Goal: Task Accomplishment & Management: Use online tool/utility

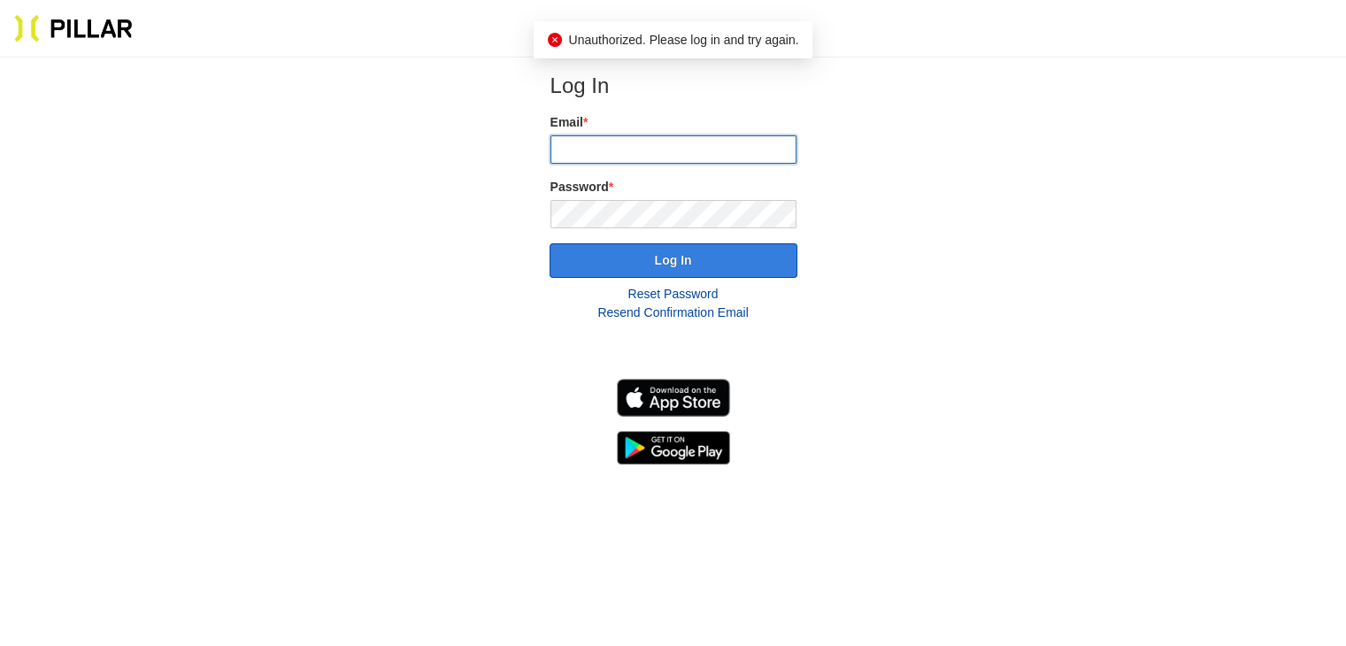
type input "[EMAIL_ADDRESS][DOMAIN_NAME]"
click at [690, 259] on button "Log In" at bounding box center [674, 260] width 248 height 35
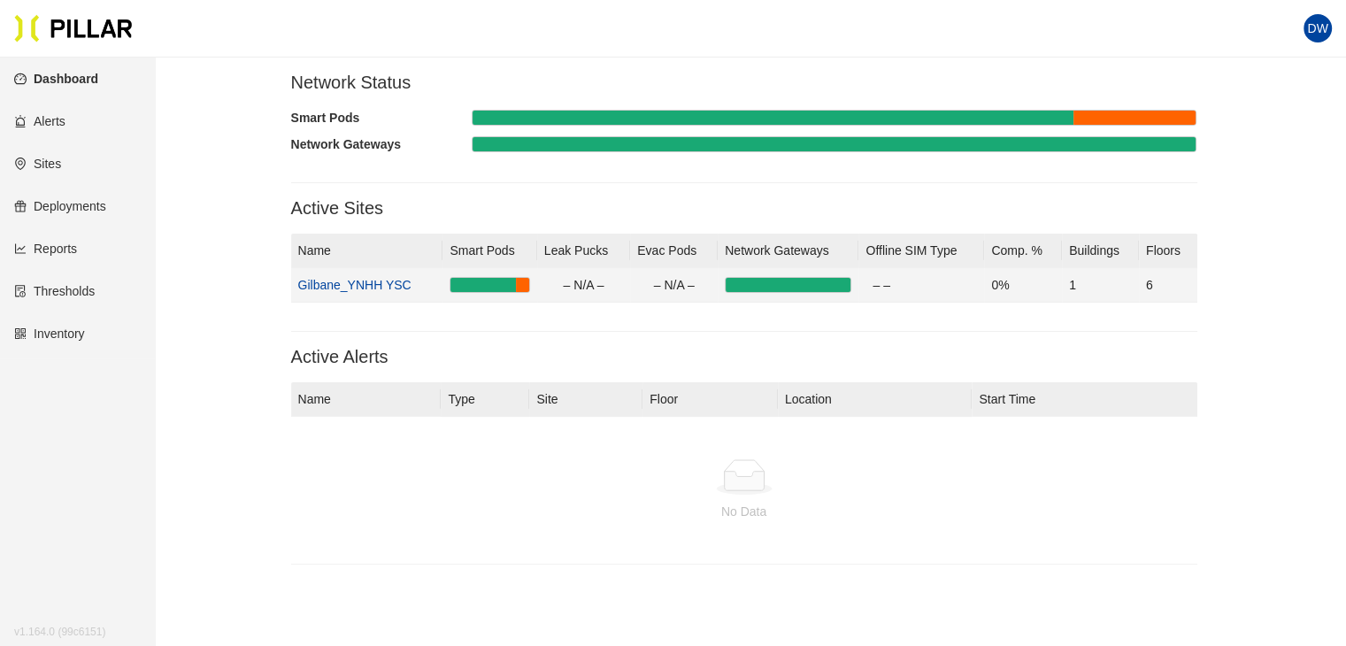
click at [347, 285] on link "Gilbane_YNHH YSC" at bounding box center [354, 285] width 113 height 14
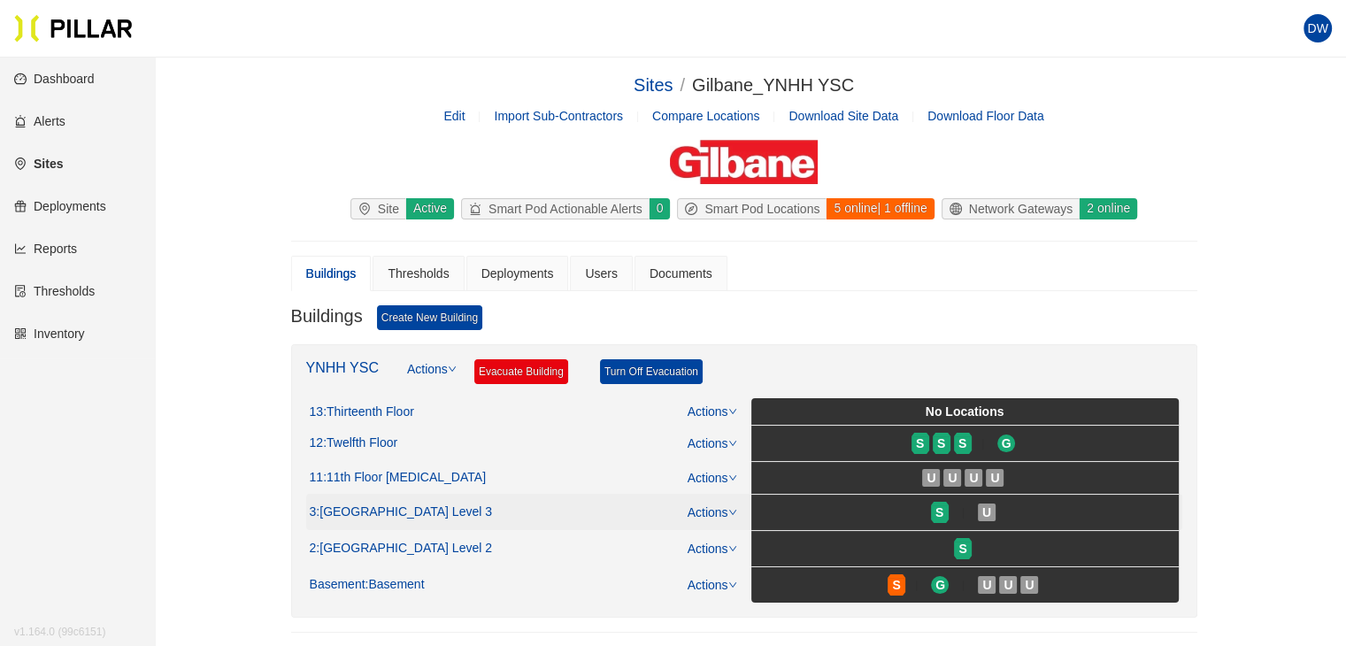
click at [407, 507] on span ": [GEOGRAPHIC_DATA] Level 3" at bounding box center [404, 513] width 176 height 16
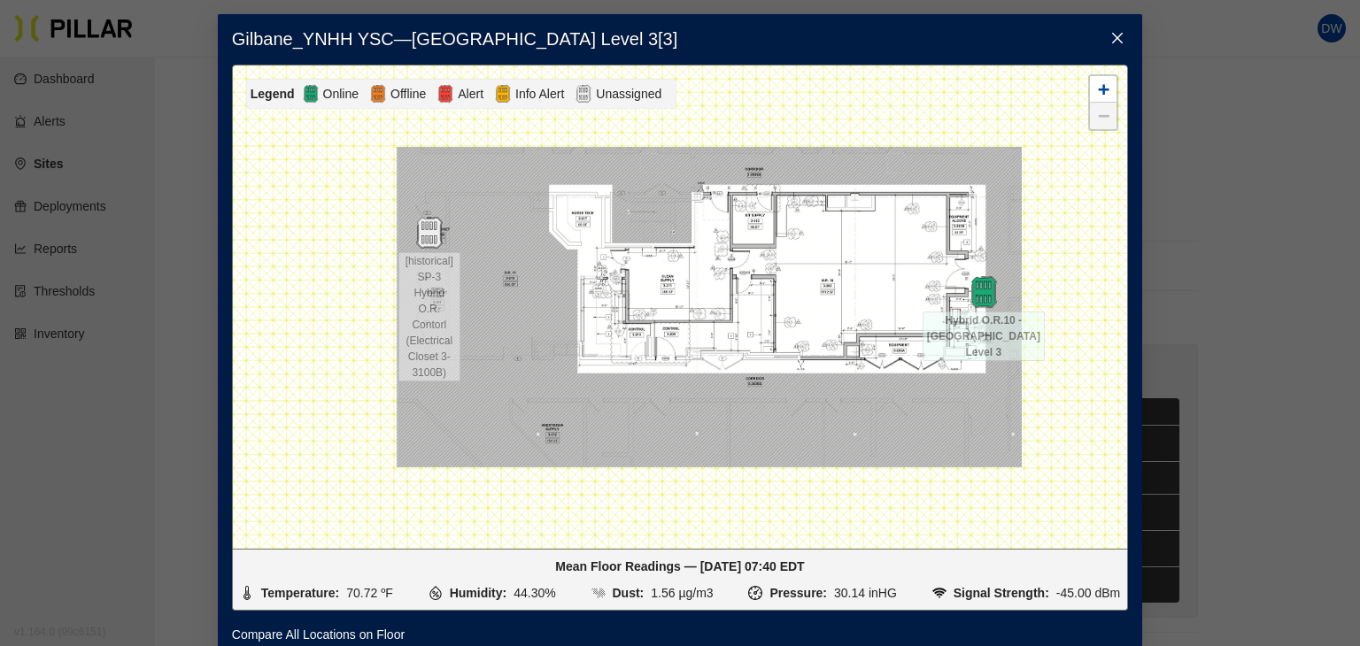
click at [1110, 37] on icon "close" at bounding box center [1117, 38] width 14 height 14
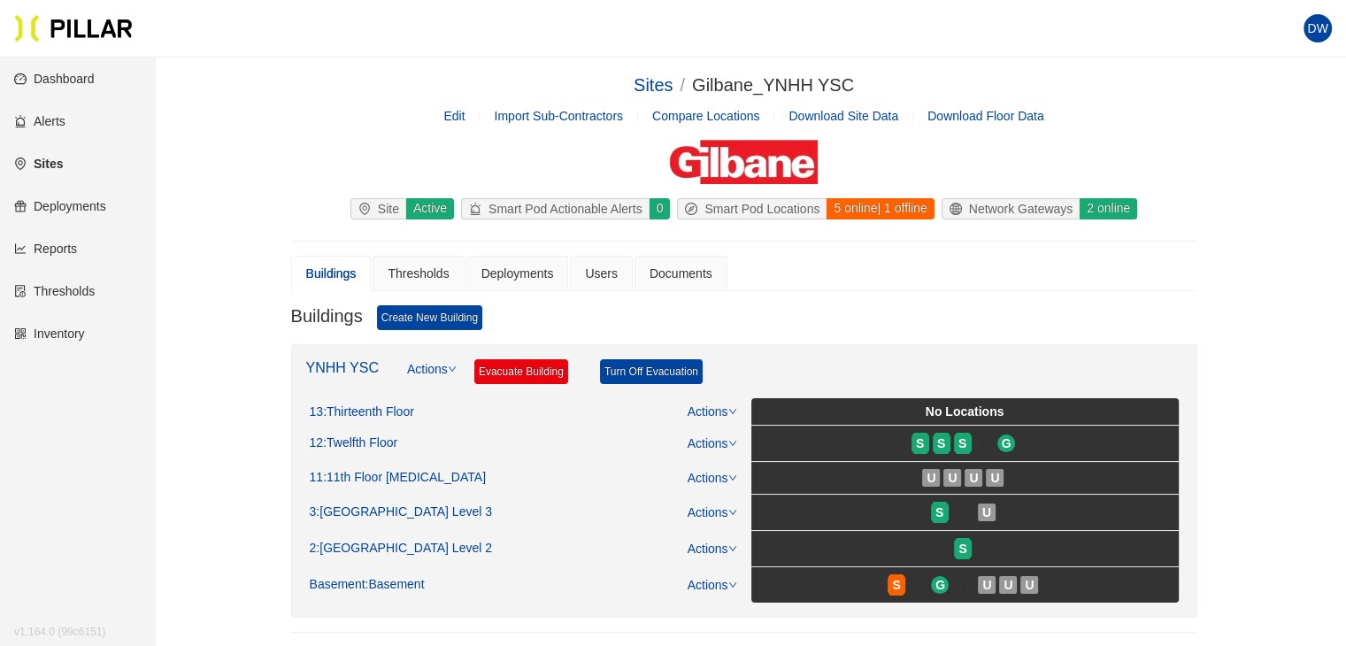
click at [69, 243] on link "Reports" at bounding box center [45, 249] width 63 height 14
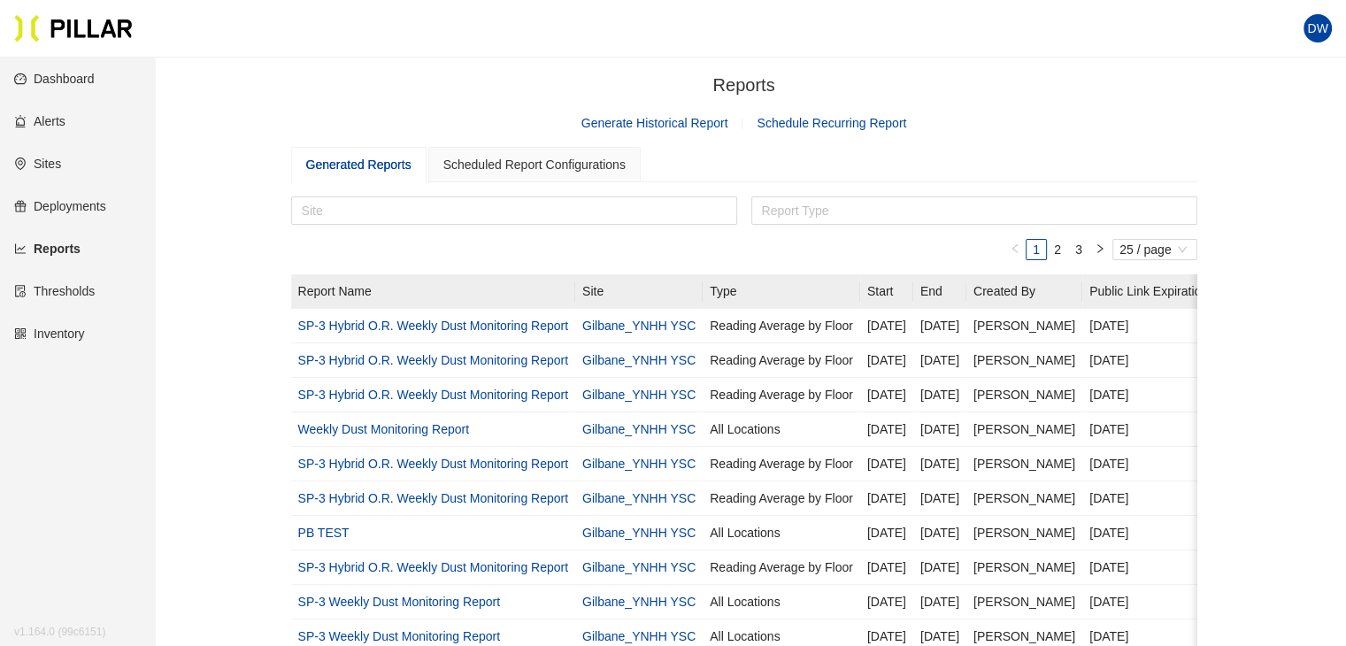
click at [612, 120] on link "Generate Historical Report" at bounding box center [655, 123] width 147 height 14
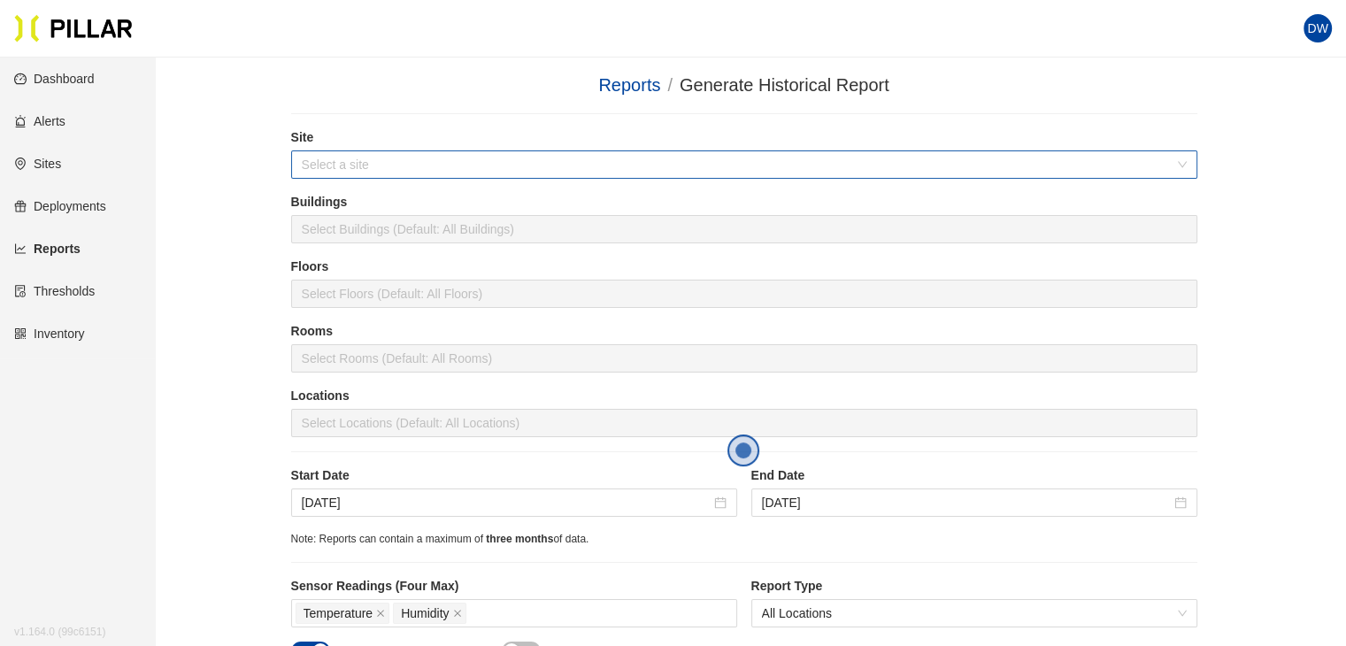
click at [420, 164] on input "search" at bounding box center [738, 164] width 873 height 27
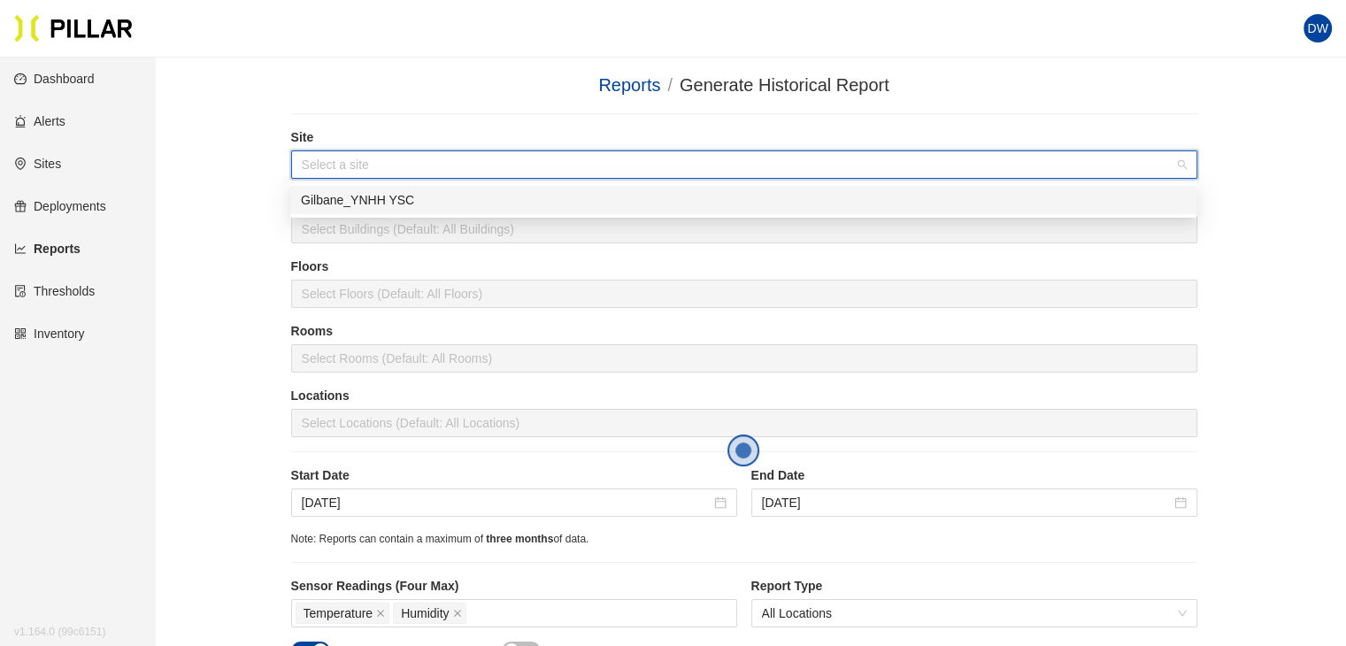
click at [411, 203] on div "Gilbane_YNHH YSC" at bounding box center [743, 199] width 885 height 19
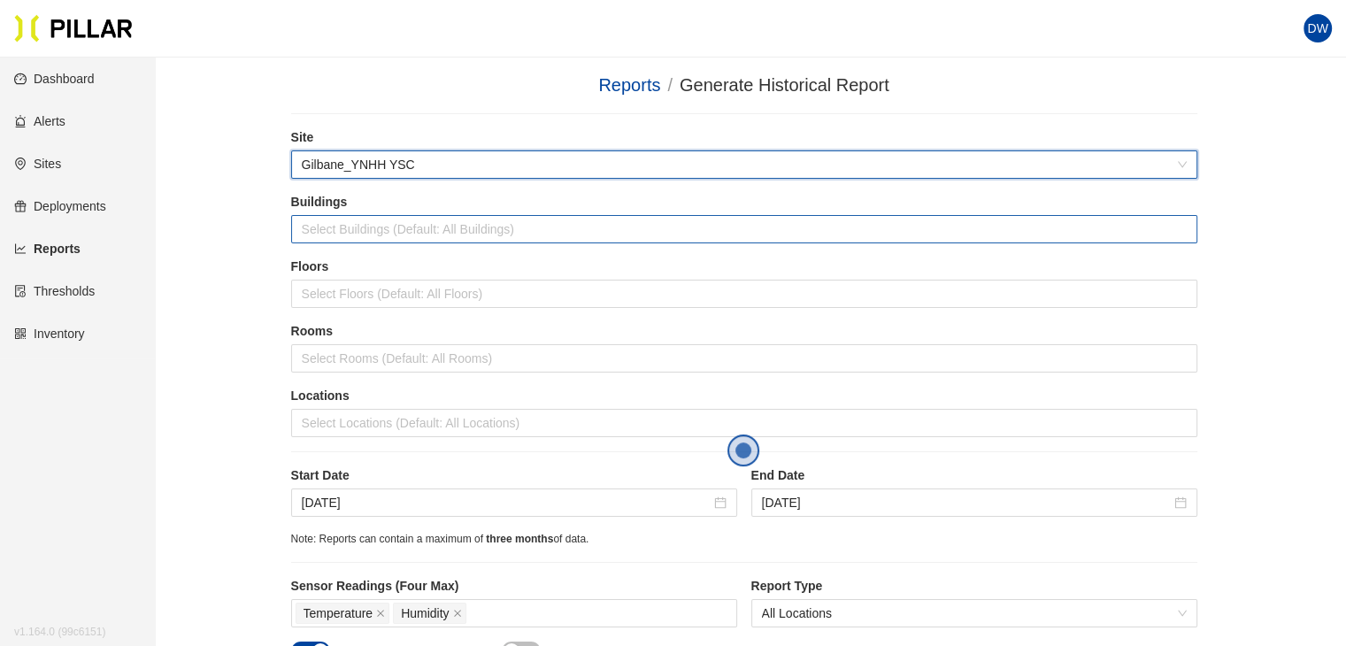
click at [392, 228] on div at bounding box center [745, 229] width 898 height 25
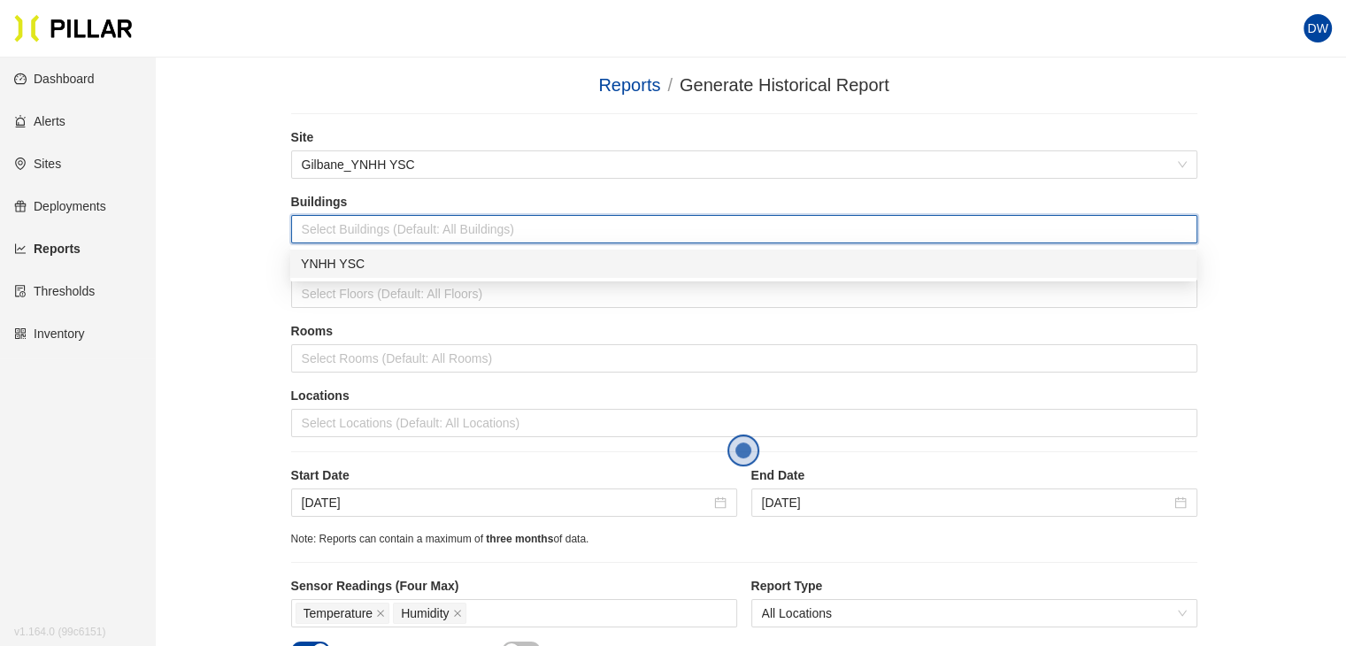
click at [375, 256] on div "YNHH YSC" at bounding box center [743, 263] width 885 height 19
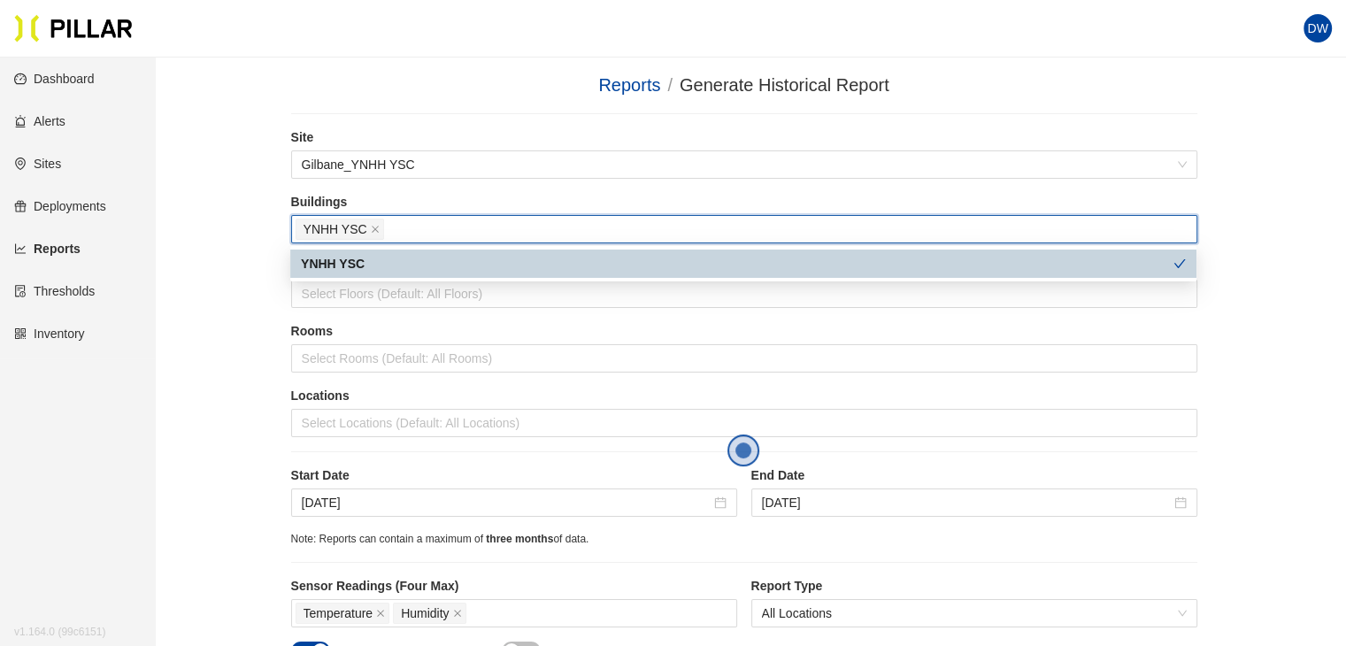
click at [238, 246] on div "Reports / Generate Historical Report / Site Gilbane_YNHH YSC Buildings YNHH YSC…" at bounding box center [743, 438] width 1091 height 733
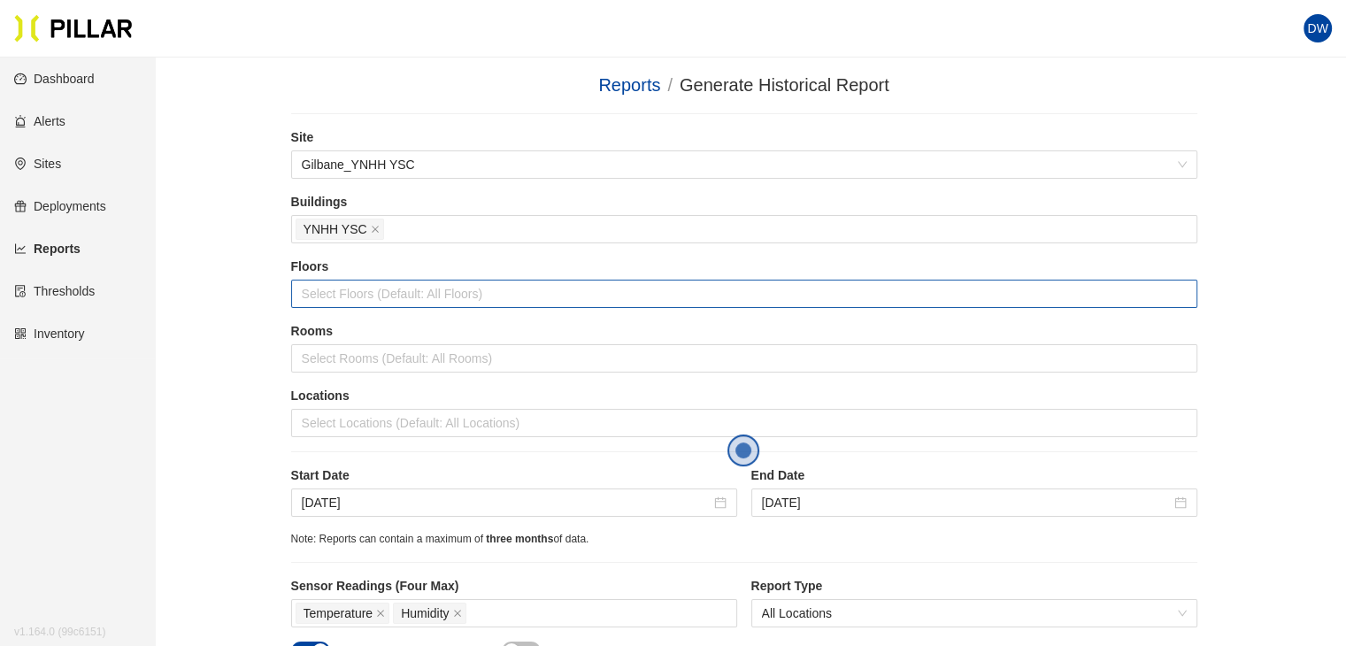
click at [319, 285] on div at bounding box center [745, 293] width 898 height 25
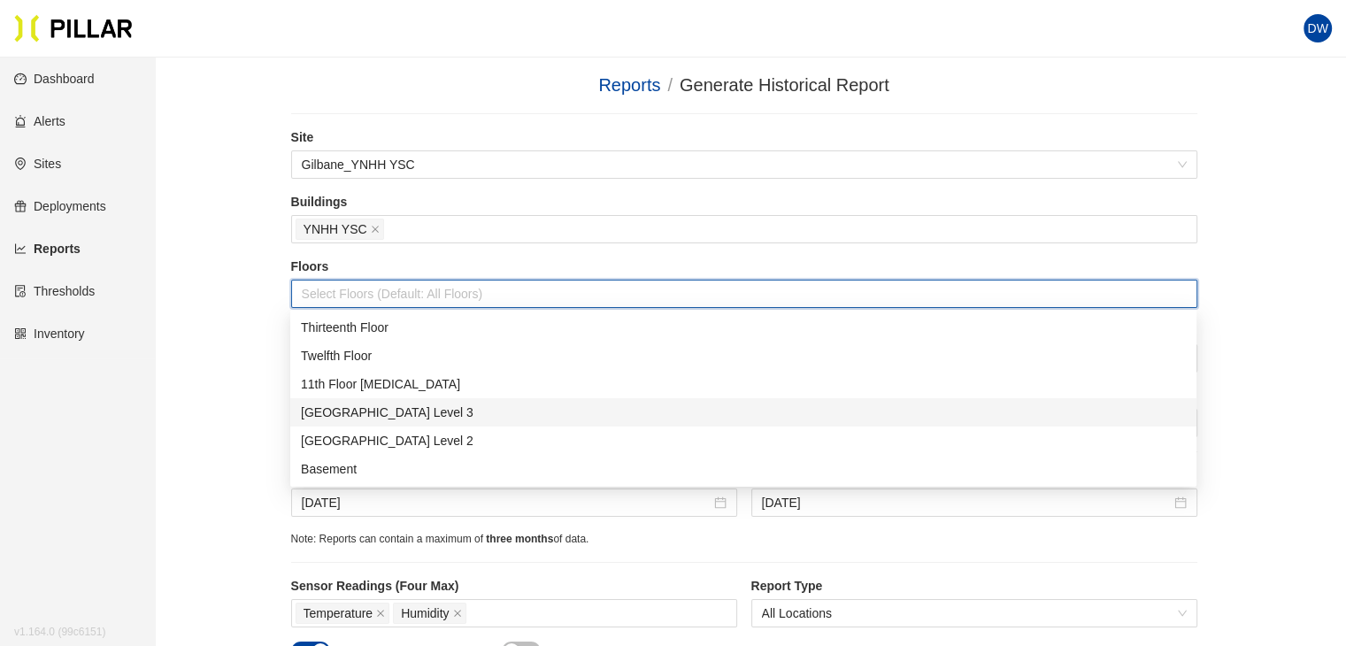
click at [369, 405] on div "[GEOGRAPHIC_DATA] Level 3" at bounding box center [743, 412] width 885 height 19
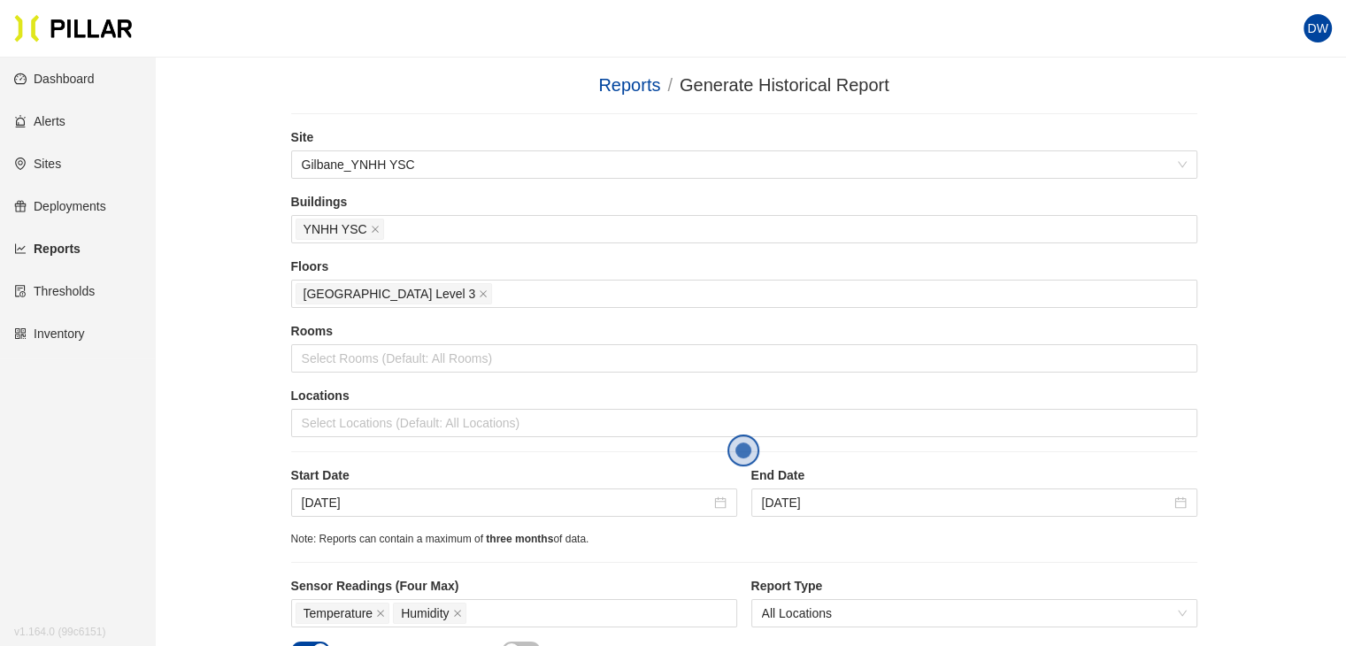
click at [223, 349] on div "Reports / Generate Historical Report / Site Gilbane_YNHH YSC Buildings YNHH YSC…" at bounding box center [743, 438] width 1091 height 733
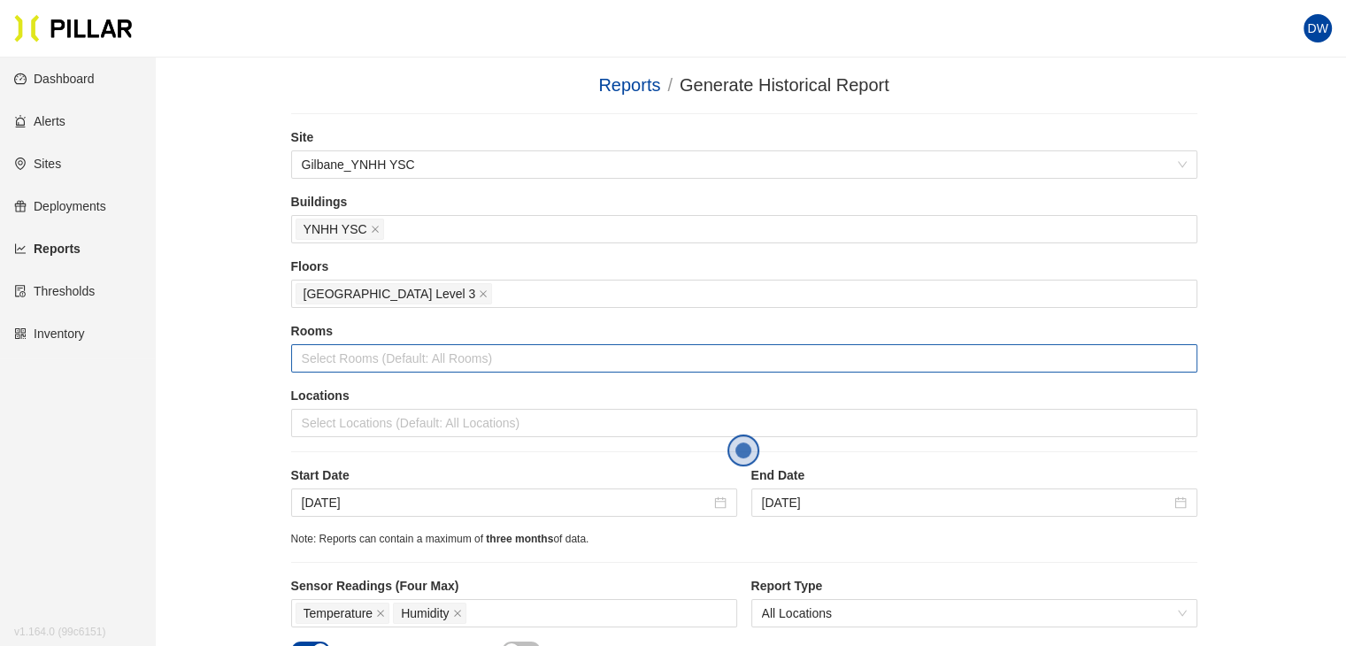
click at [406, 346] on div at bounding box center [745, 358] width 898 height 25
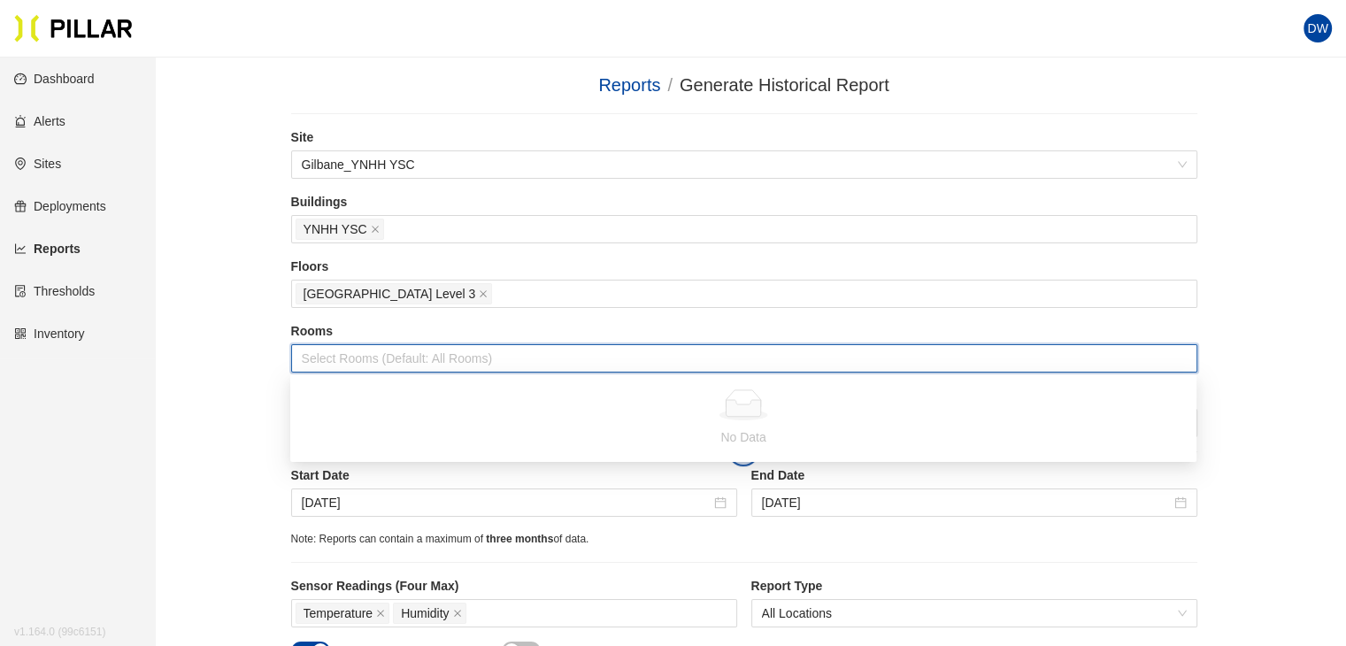
click at [227, 320] on div "Reports / Generate Historical Report / Site Gilbane_YNHH YSC Buildings YNHH YSC…" at bounding box center [743, 438] width 1091 height 733
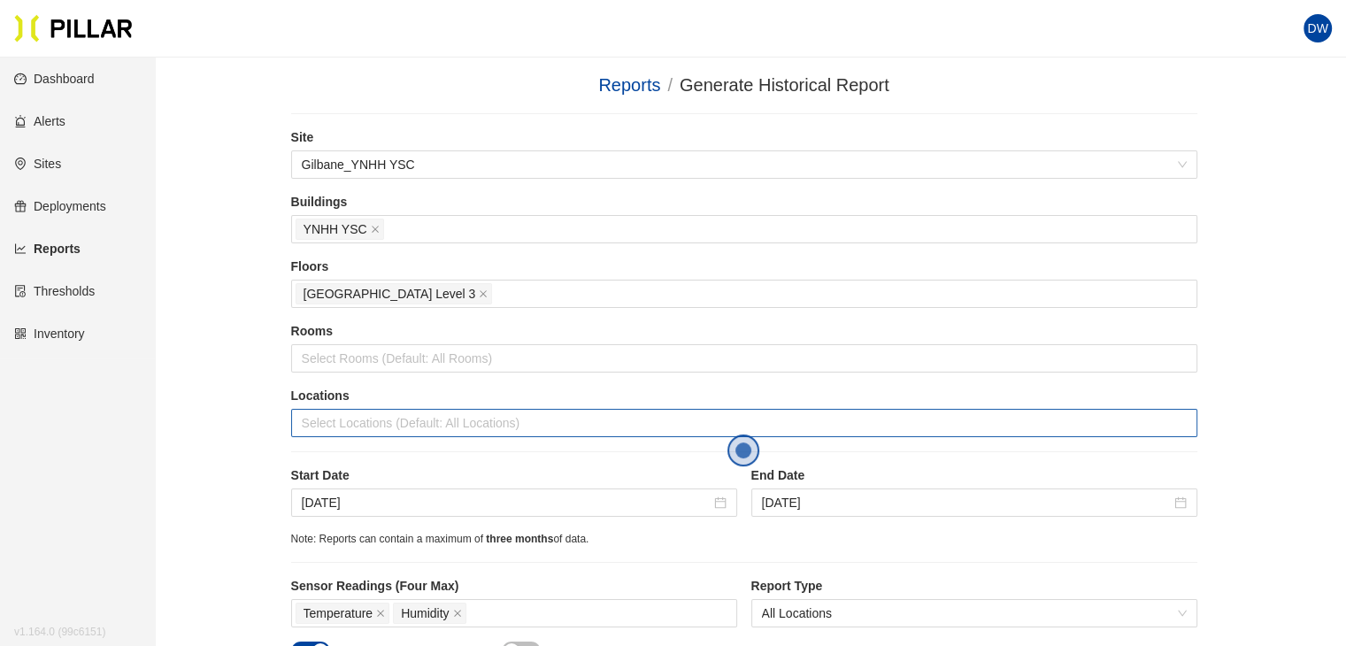
click at [331, 413] on div at bounding box center [745, 423] width 898 height 25
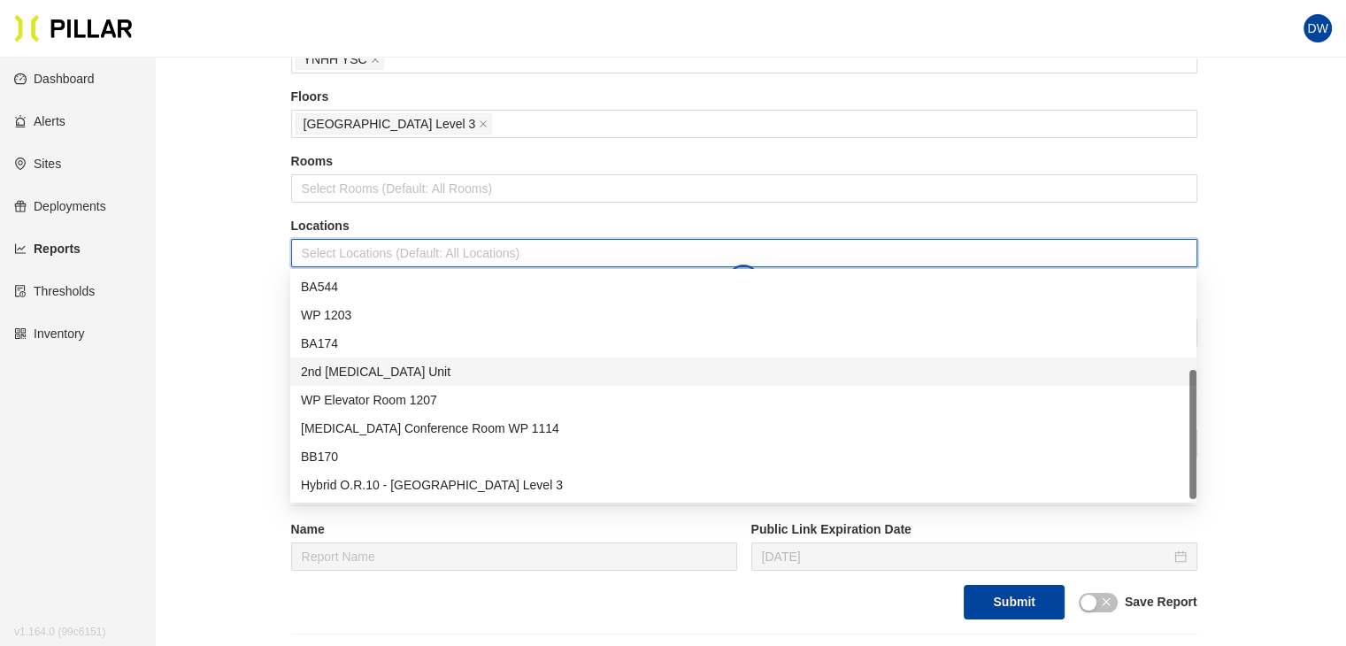
scroll to position [266, 0]
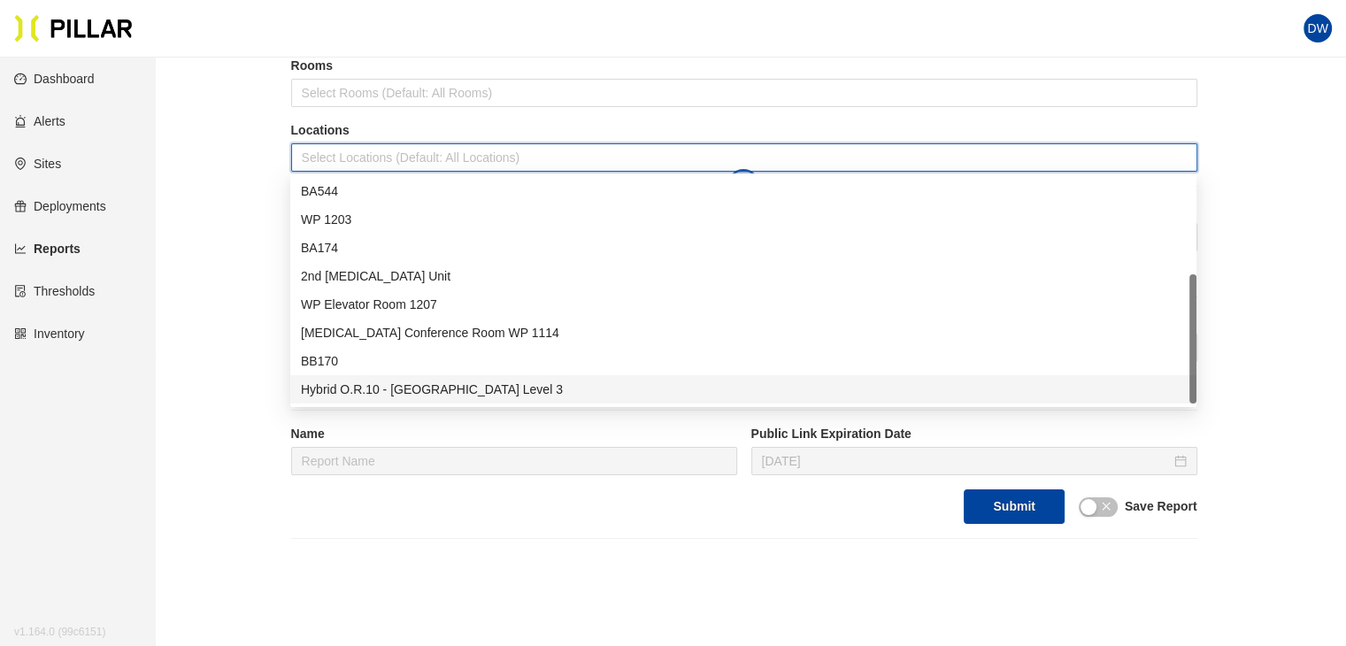
click at [397, 380] on div "Hybrid O.R.10 - [GEOGRAPHIC_DATA] Level 3" at bounding box center [743, 389] width 885 height 19
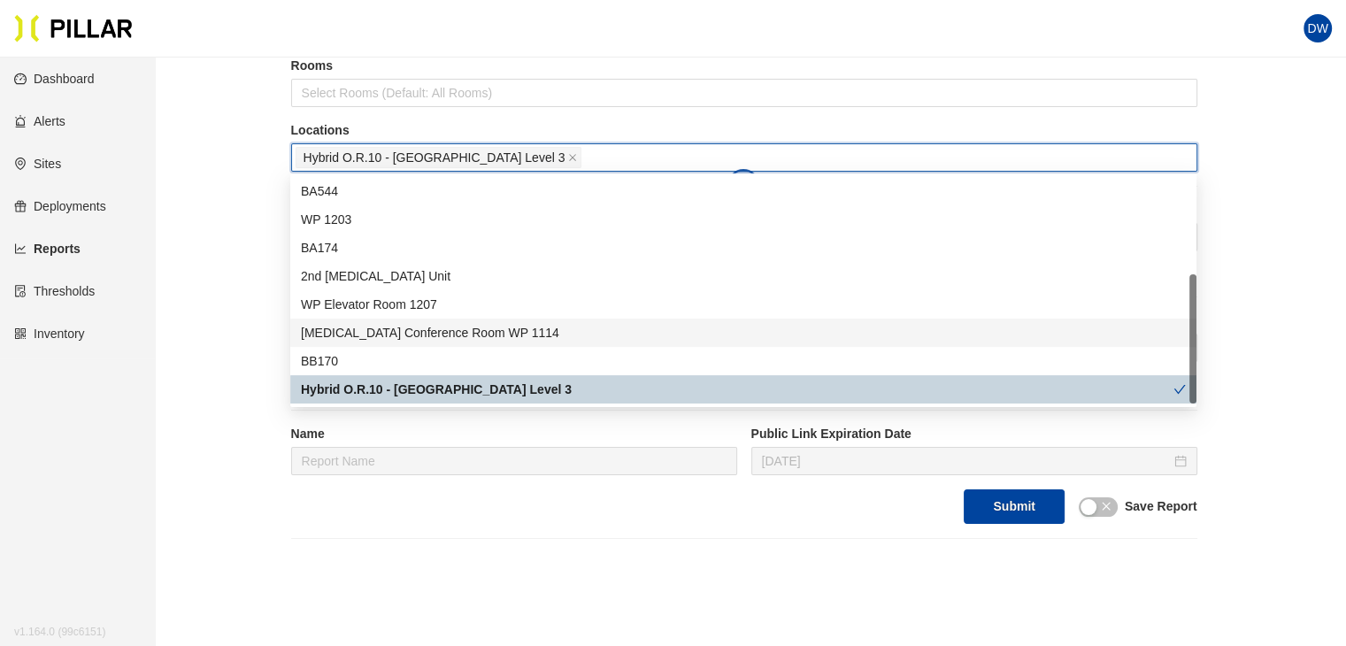
click at [273, 312] on div "Reports / Generate Historical Report / Site Gilbane_YNHH YSC Buildings YNHH YSC…" at bounding box center [743, 172] width 1091 height 733
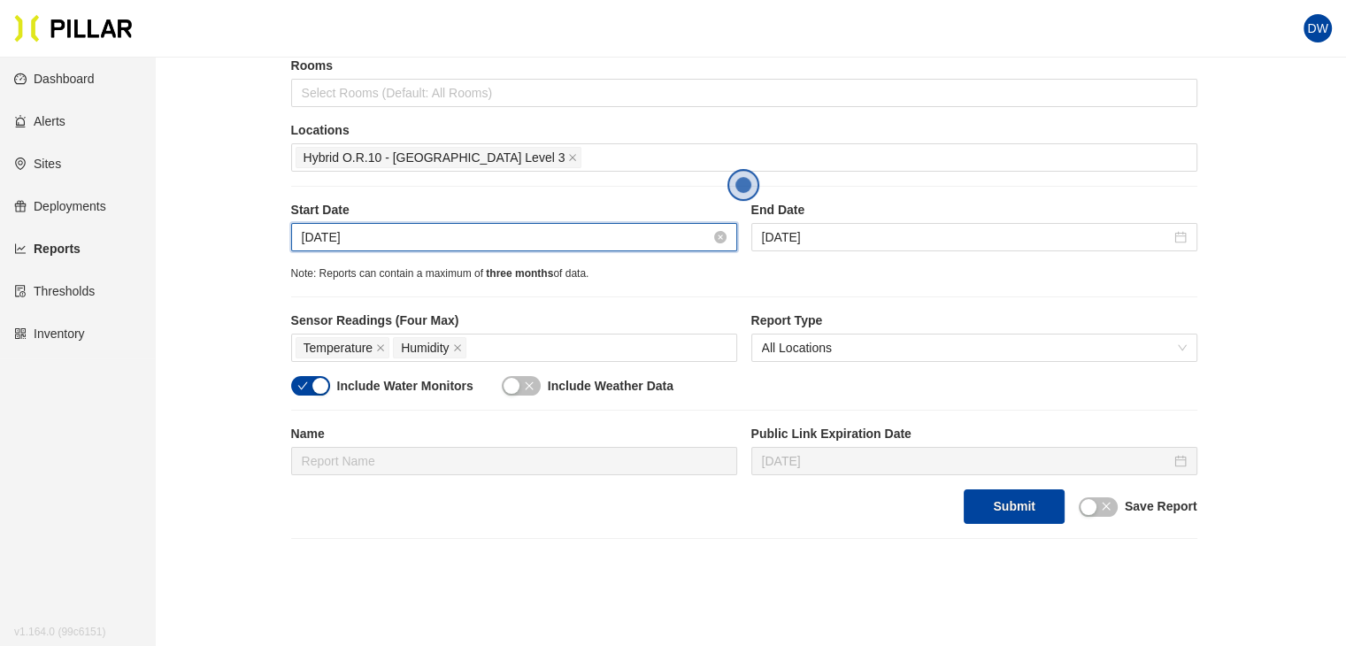
click at [709, 231] on input "[DATE]" at bounding box center [506, 237] width 409 height 19
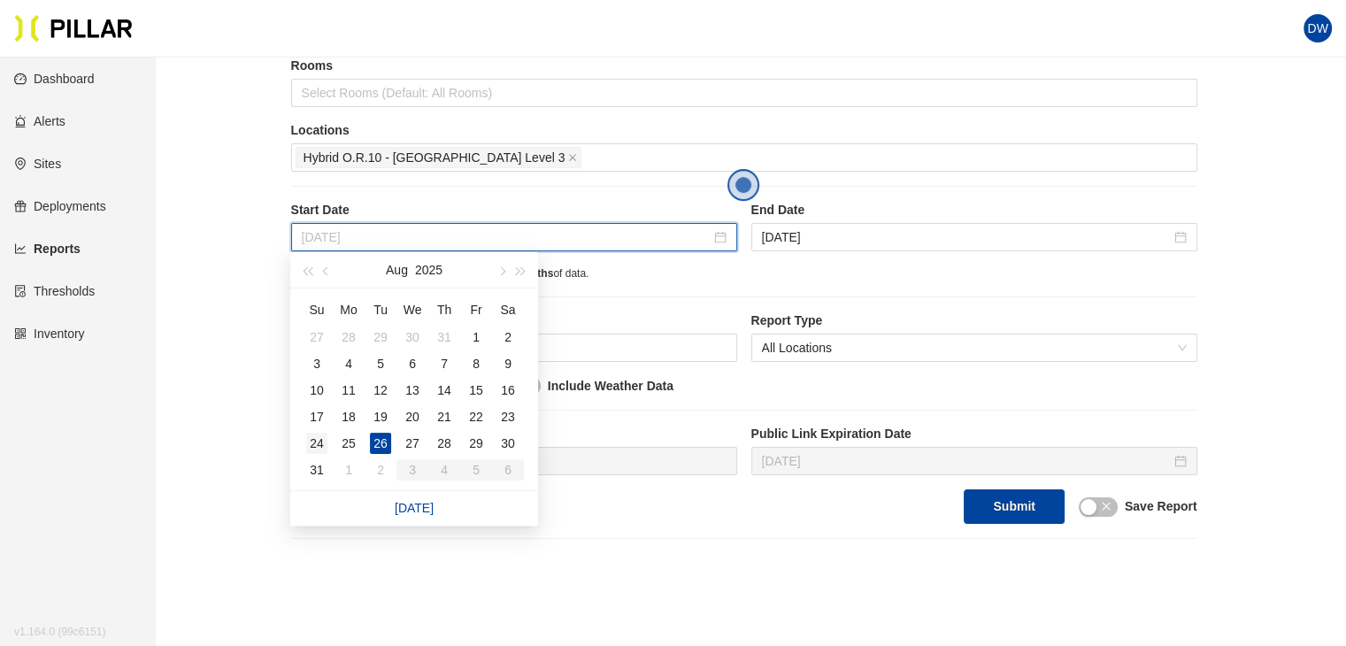
type input "[DATE]"
click at [312, 444] on div "24" at bounding box center [316, 443] width 21 height 21
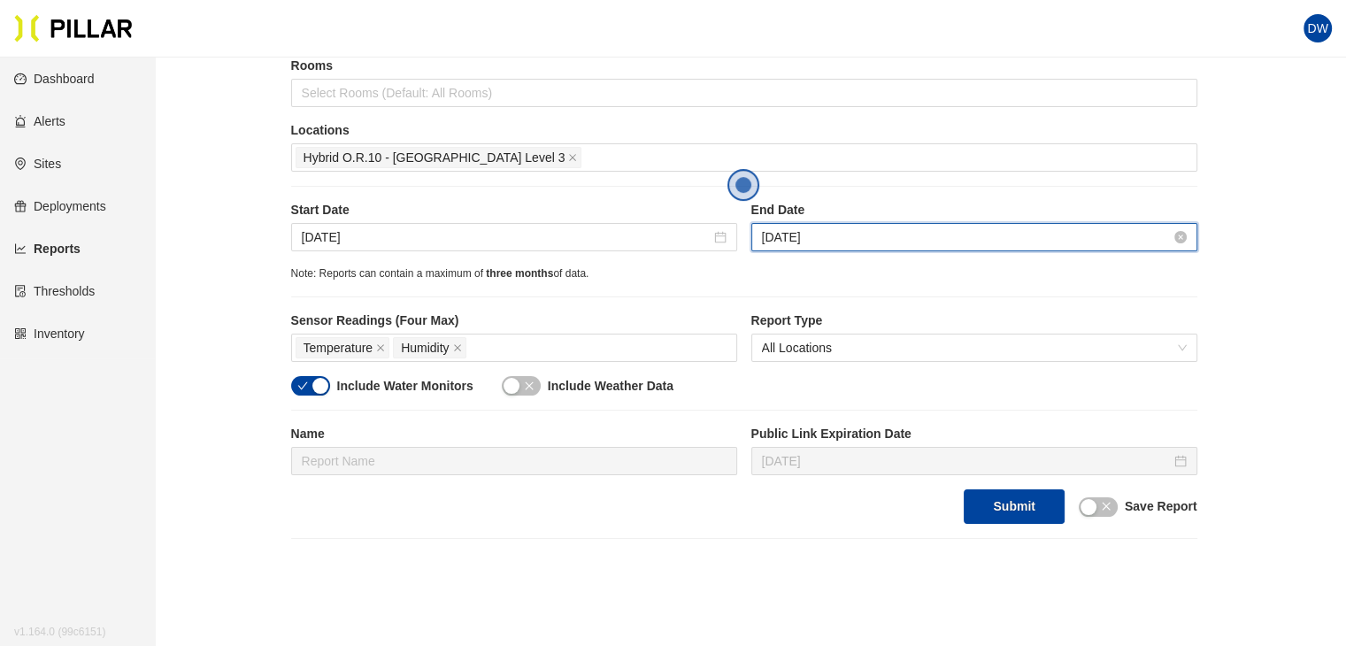
click at [868, 240] on input "[DATE]" at bounding box center [966, 237] width 409 height 19
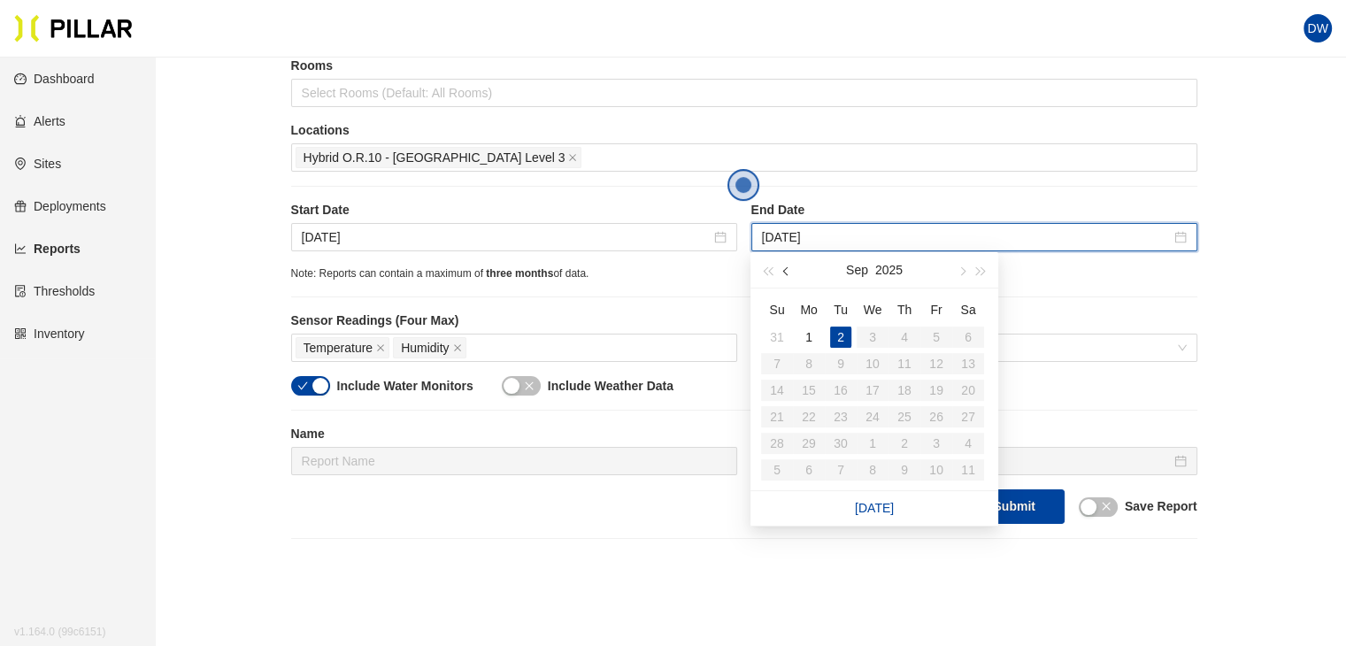
click at [785, 269] on span "button" at bounding box center [787, 271] width 9 height 9
type input "[DATE]"
click at [974, 436] on div "30" at bounding box center [968, 443] width 21 height 21
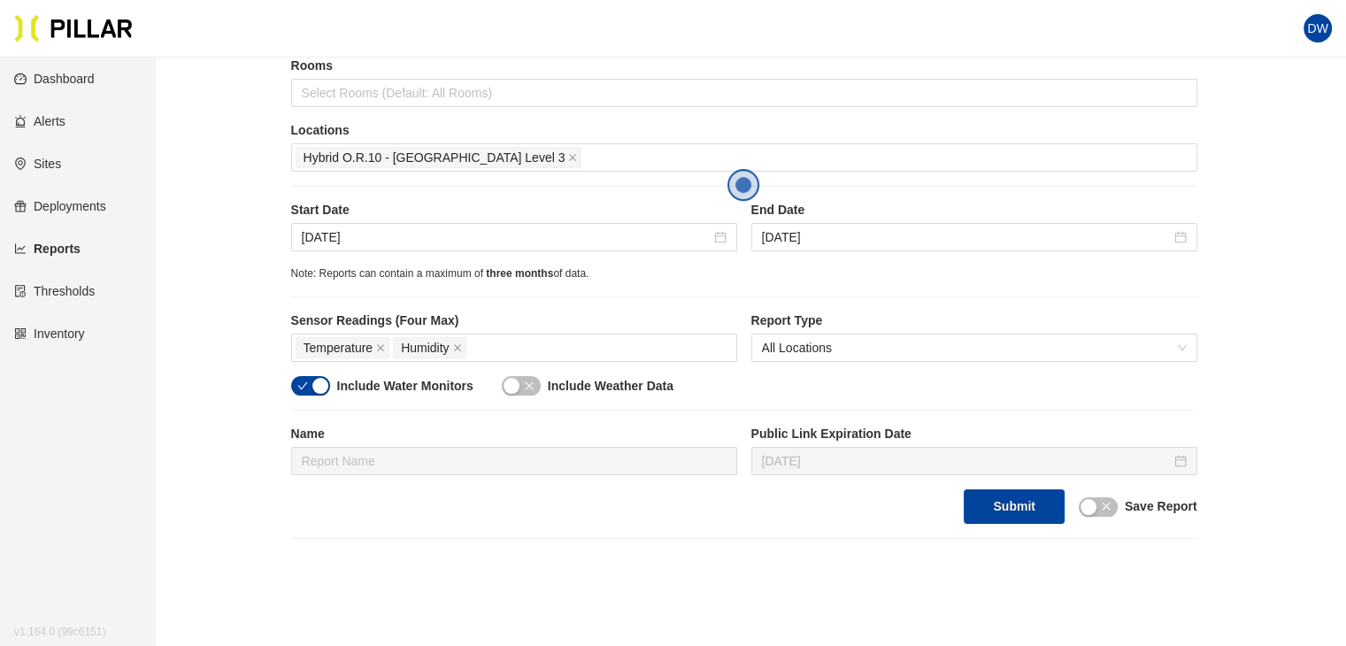
click at [831, 251] on div "Start Date [DATE] End Date [DATE]" at bounding box center [744, 233] width 906 height 65
click at [584, 350] on div "Temperature Humidity" at bounding box center [514, 347] width 437 height 25
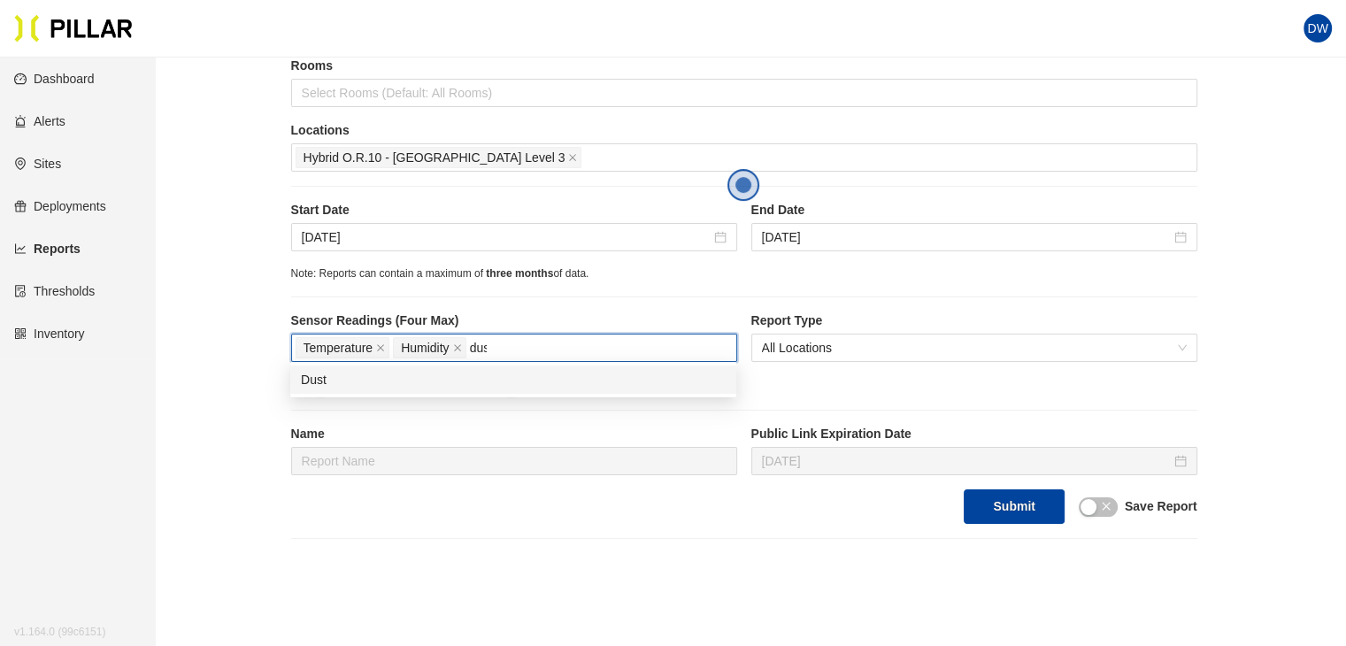
type input "dust"
click at [574, 369] on div "Dust" at bounding box center [513, 380] width 446 height 28
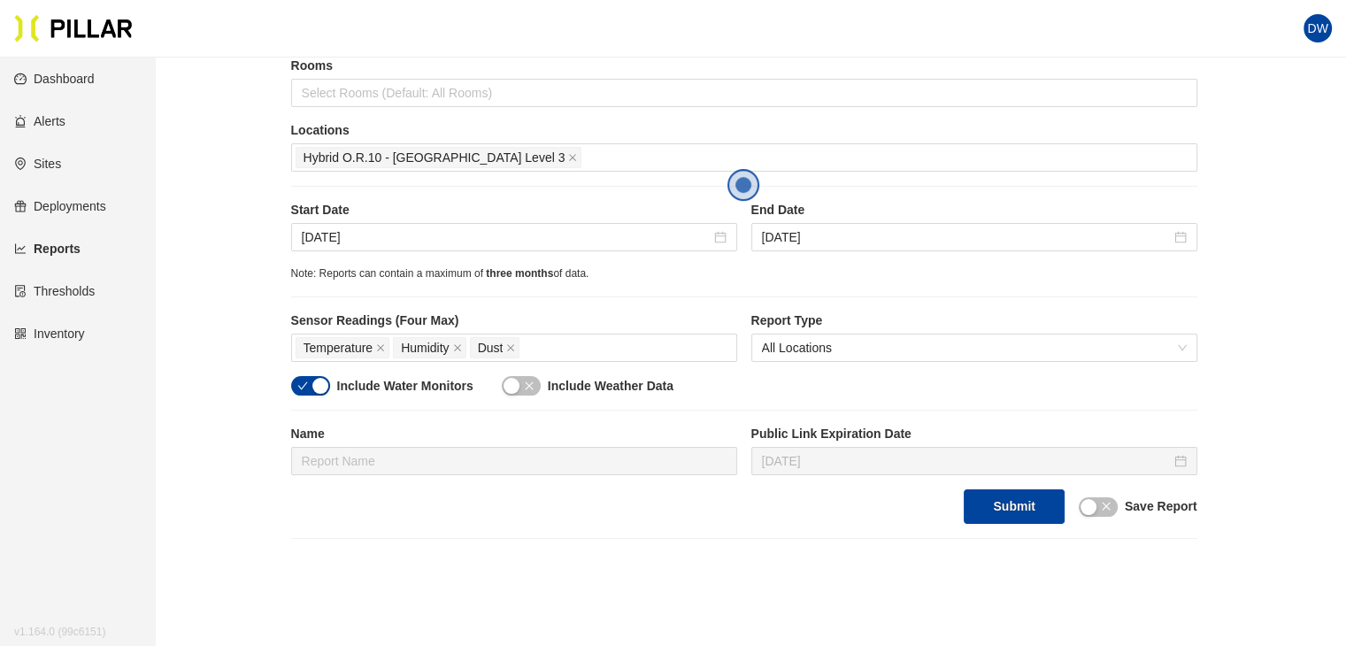
click at [561, 289] on div "Site Gilbane_YNHH YSC Buildings YNHH YSC Floors [GEOGRAPHIC_DATA] Level 3 Rooms…" at bounding box center [744, 193] width 906 height 661
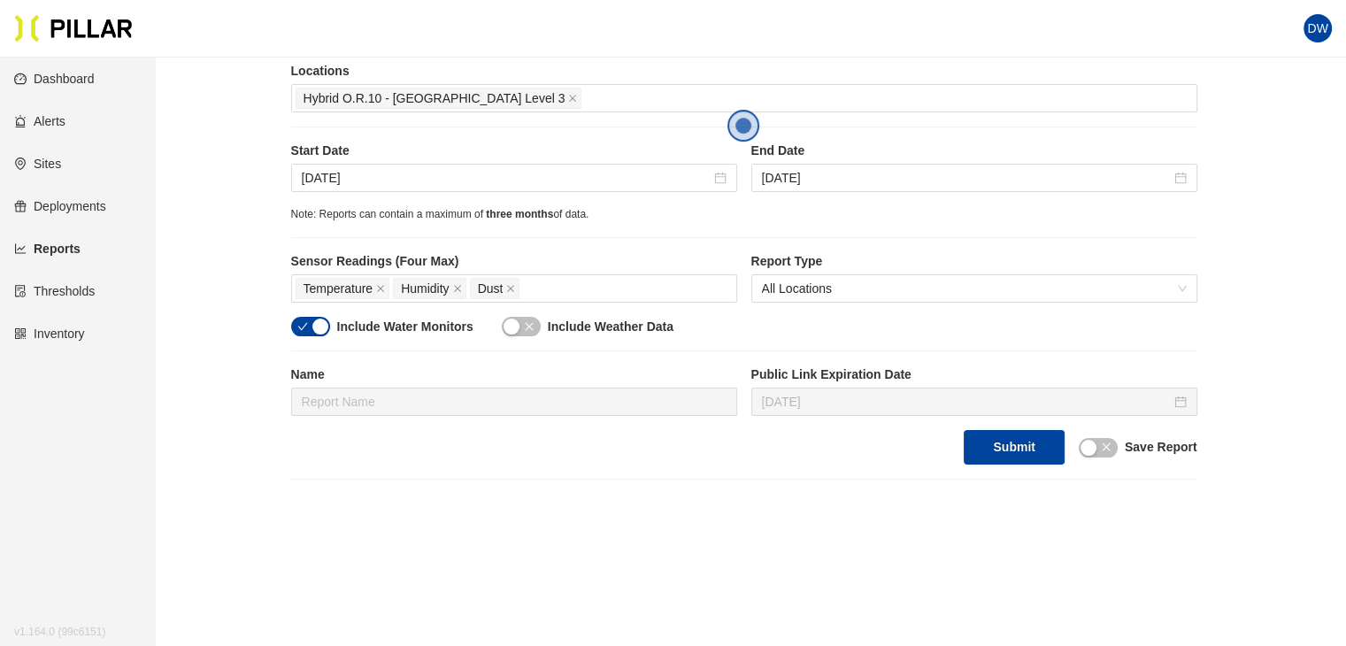
scroll to position [439, 0]
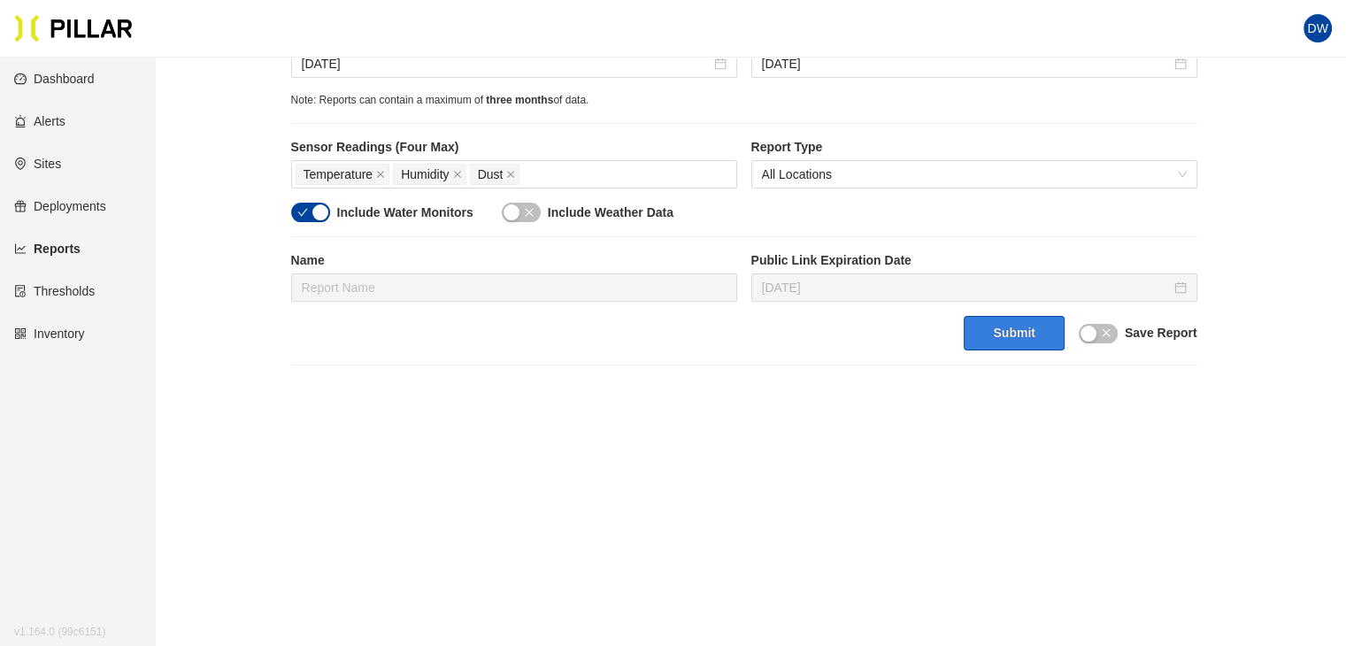
click at [1011, 330] on button "Submit" at bounding box center [1014, 333] width 100 height 35
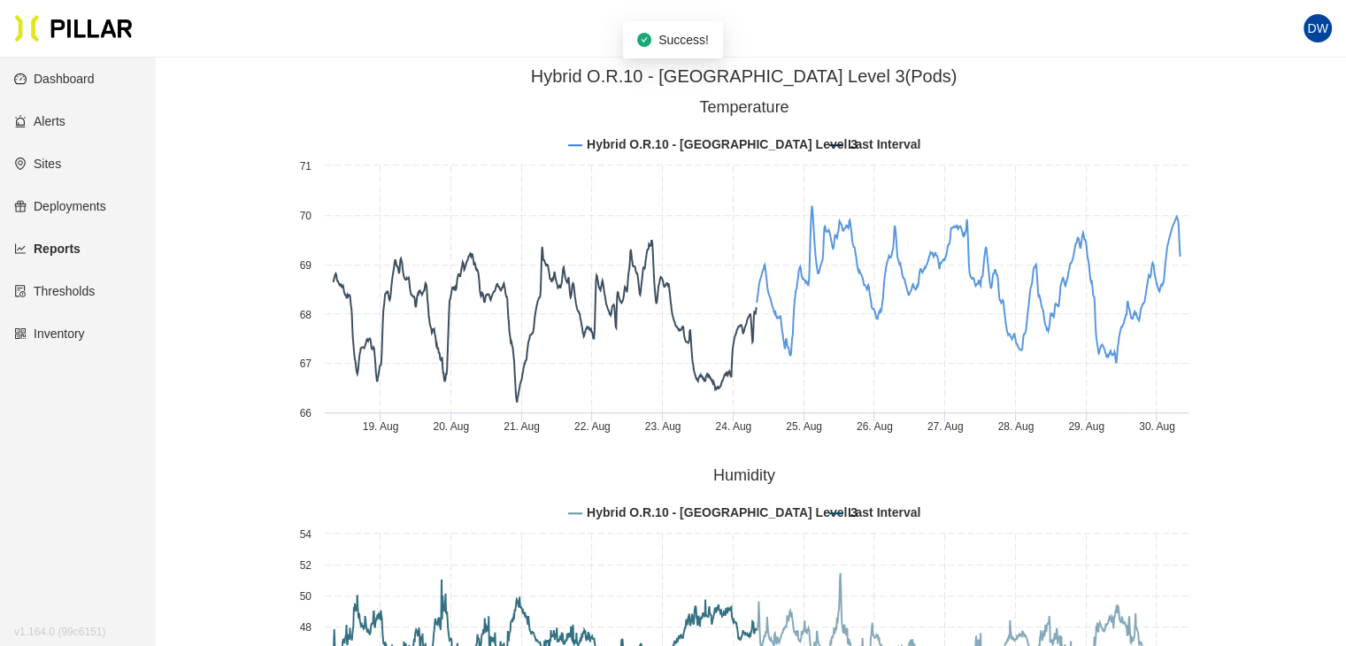
scroll to position [970, 0]
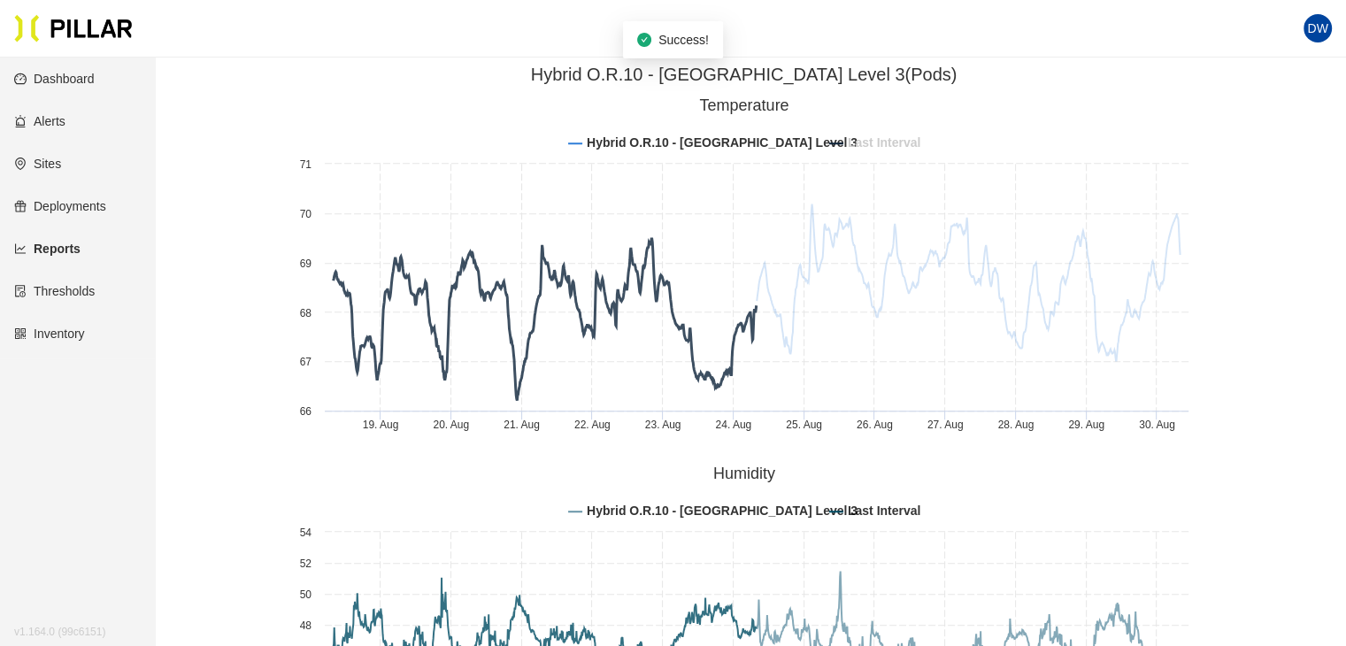
click at [872, 141] on tspan "Last Interval" at bounding box center [883, 142] width 73 height 14
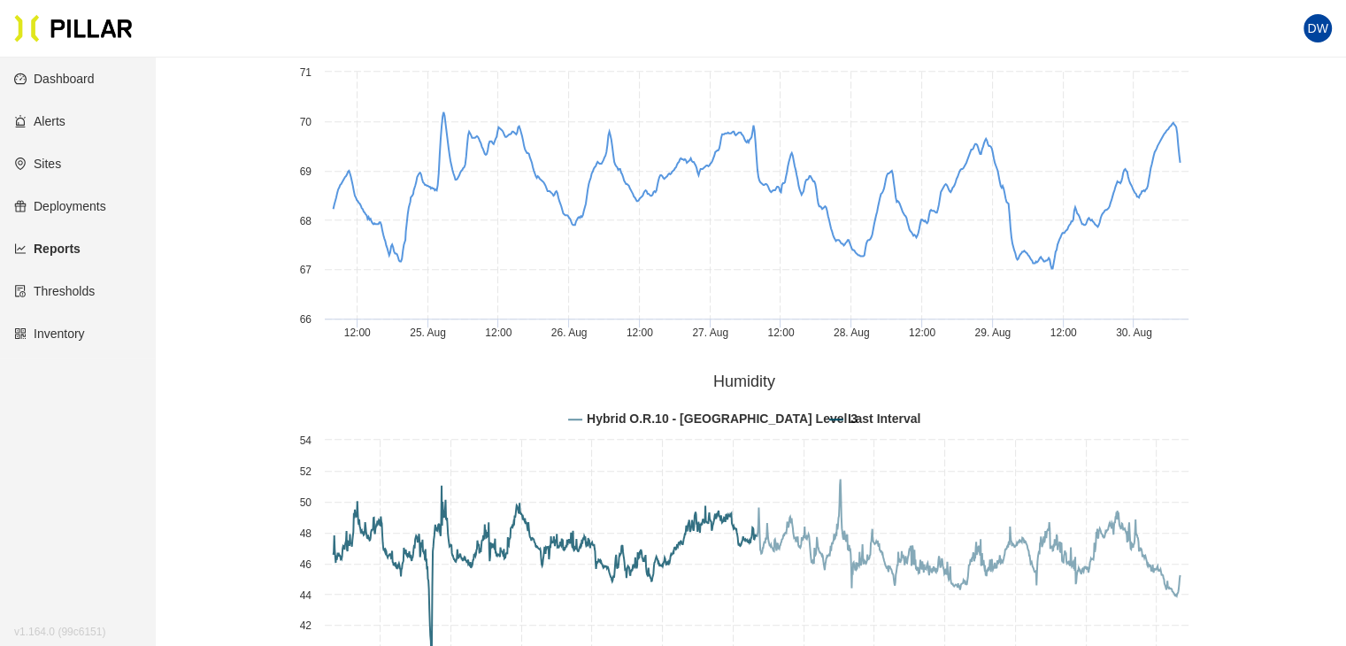
scroll to position [1236, 0]
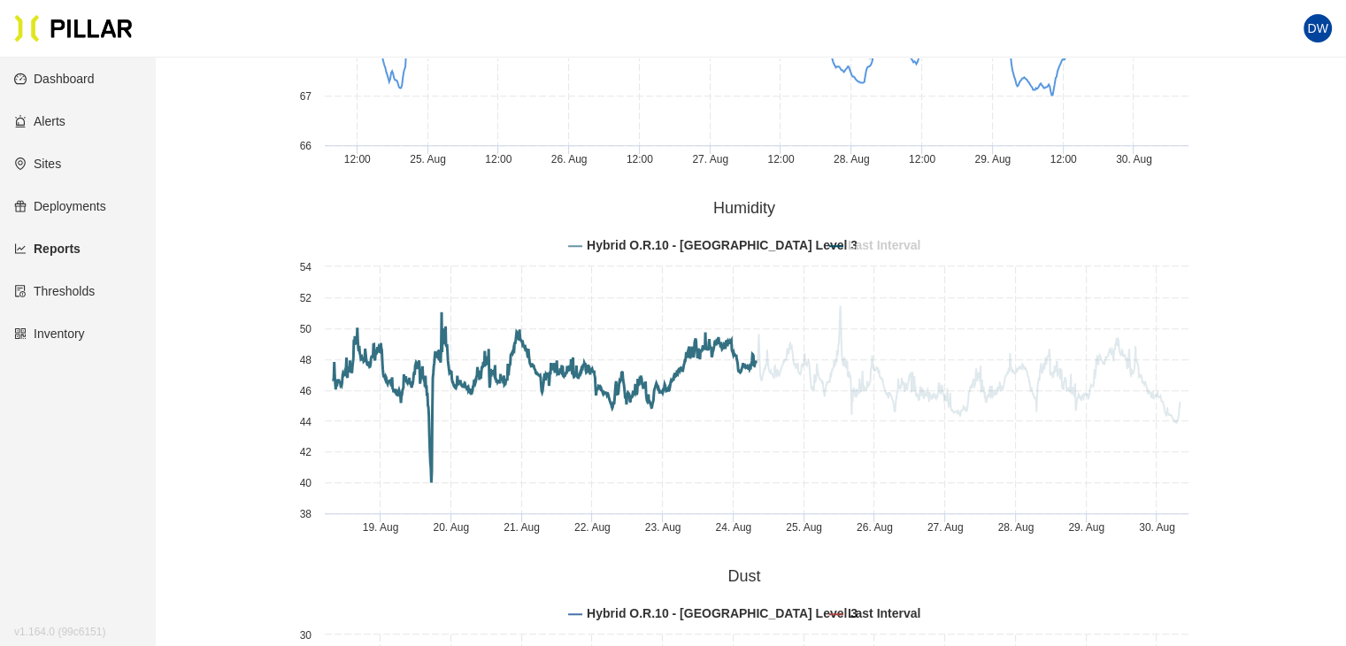
click at [875, 239] on tspan "Last Interval" at bounding box center [883, 245] width 73 height 14
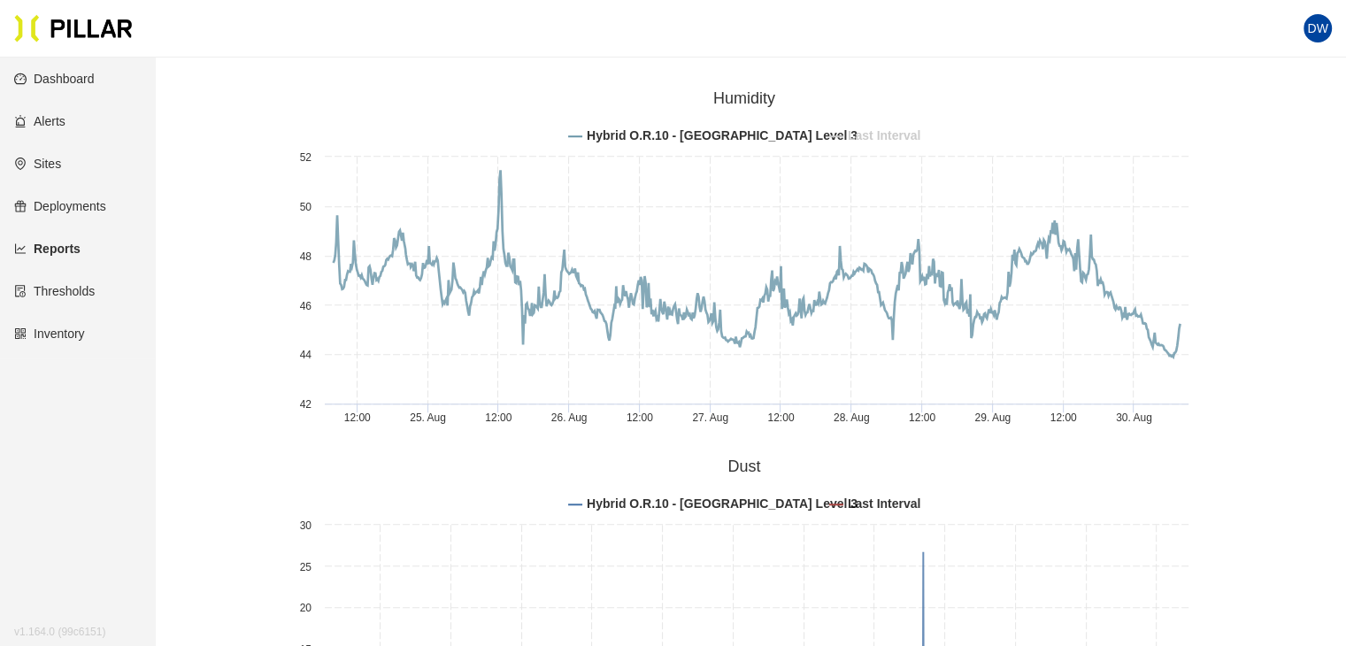
scroll to position [1678, 0]
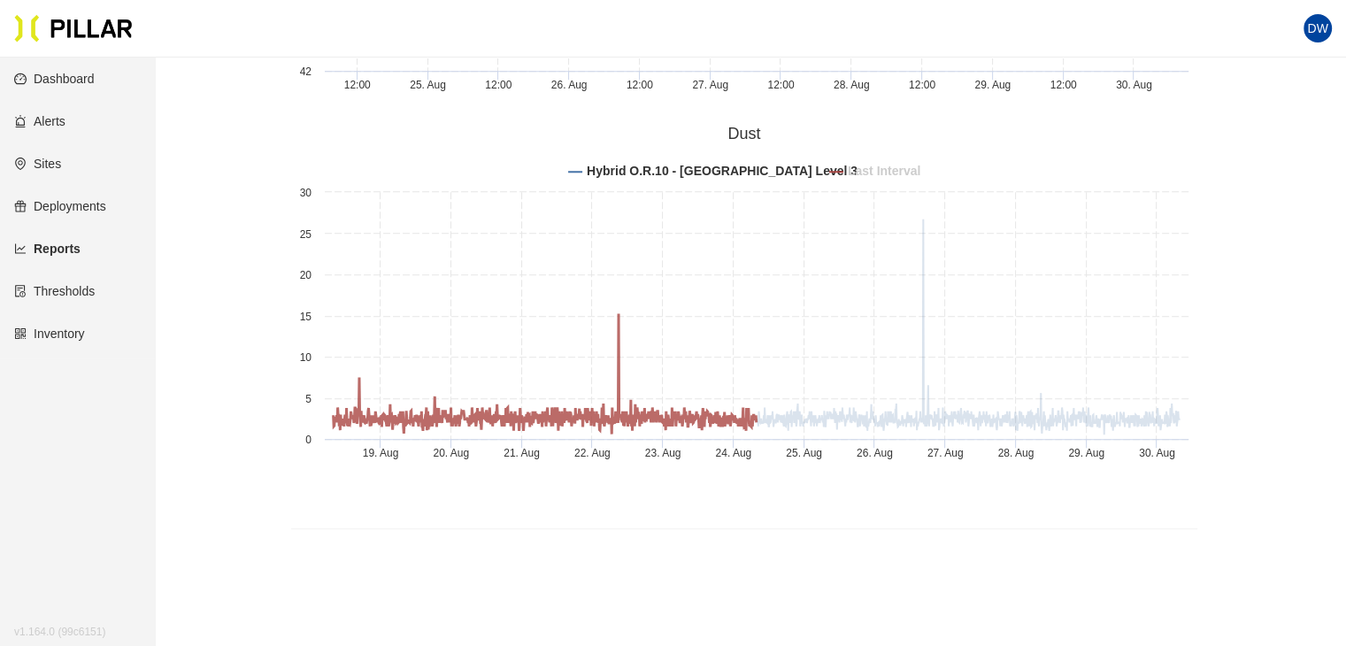
click at [880, 166] on tspan "Last Interval" at bounding box center [883, 171] width 73 height 14
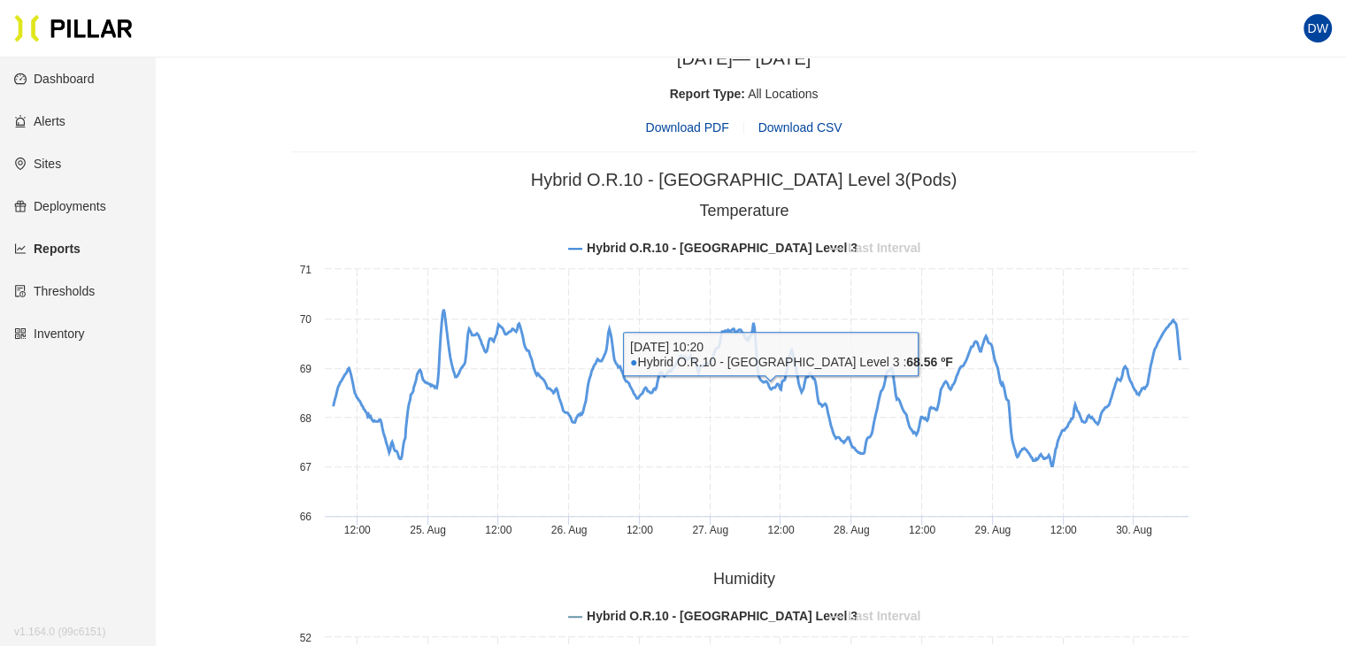
scroll to position [797, 0]
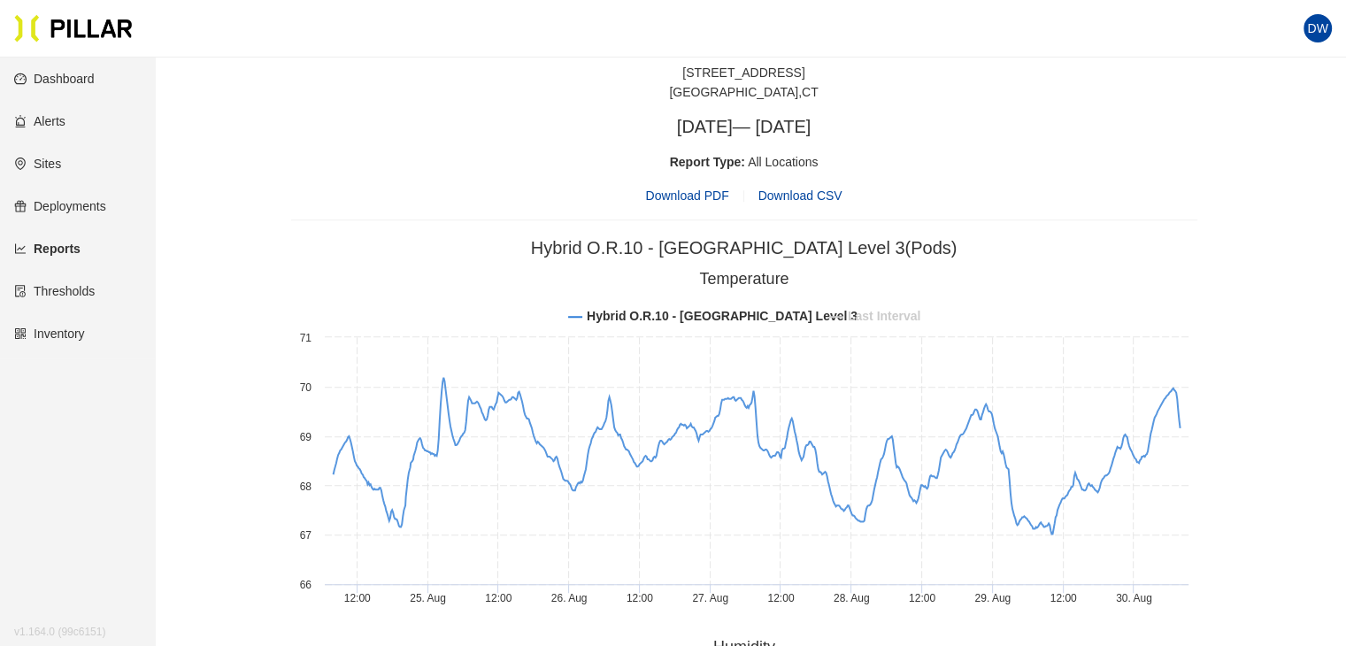
click at [723, 193] on span "Download PDF" at bounding box center [686, 195] width 83 height 19
